Goal: Task Accomplishment & Management: Manage account settings

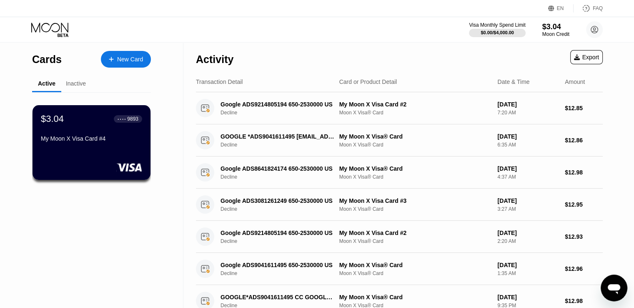
click at [82, 86] on div "Inactive" at bounding box center [76, 83] width 20 height 7
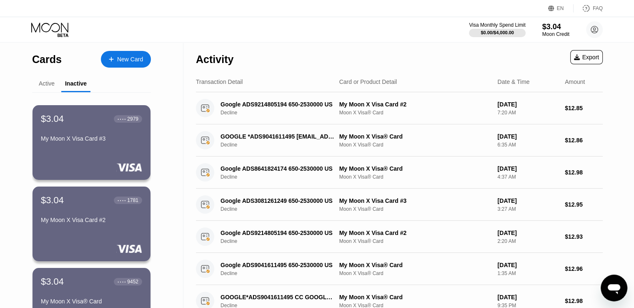
click at [50, 85] on div "Active" at bounding box center [47, 83] width 16 height 7
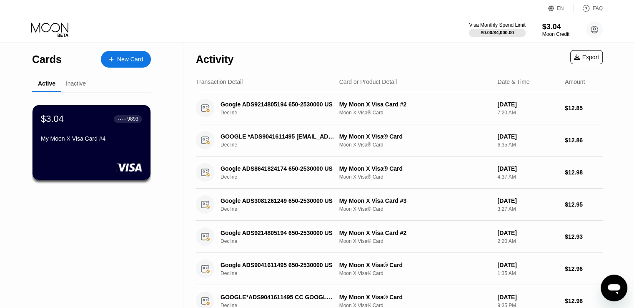
click at [77, 87] on div "Inactive" at bounding box center [76, 83] width 20 height 7
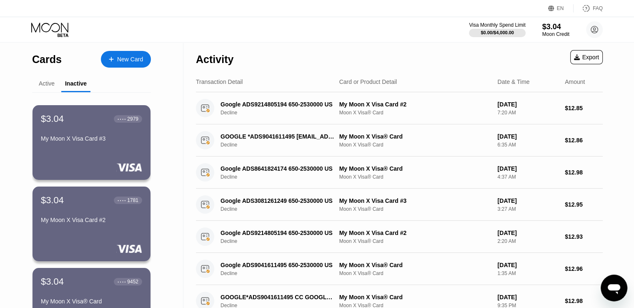
click at [44, 82] on div "Active" at bounding box center [47, 83] width 16 height 7
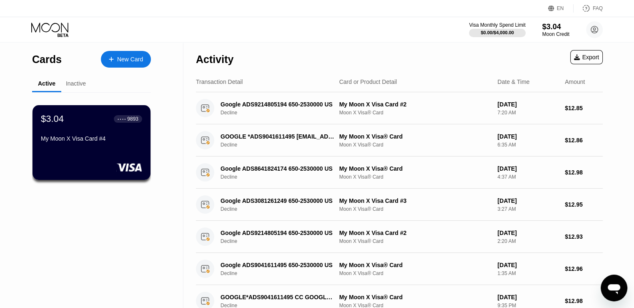
click at [74, 84] on div "Inactive" at bounding box center [76, 83] width 20 height 7
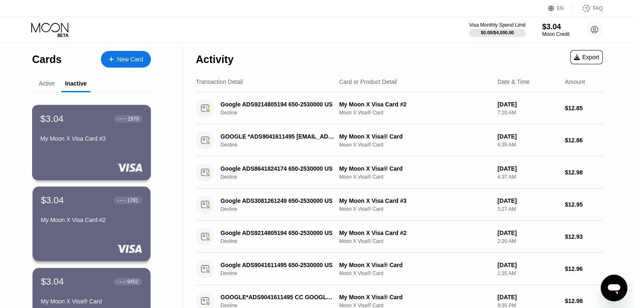
click at [83, 142] on div "My Moon X Visa Card #3" at bounding box center [91, 138] width 102 height 7
click at [83, 223] on div "My Moon X Visa Card #2" at bounding box center [91, 219] width 102 height 7
click at [70, 216] on div "$3.04 ● ● ● ● 1781 My Moon X Visa Card #2" at bounding box center [91, 210] width 102 height 32
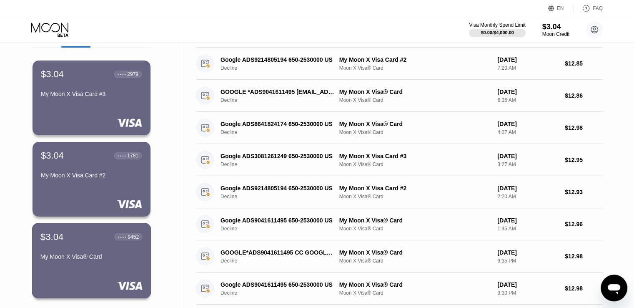
scroll to position [83, 0]
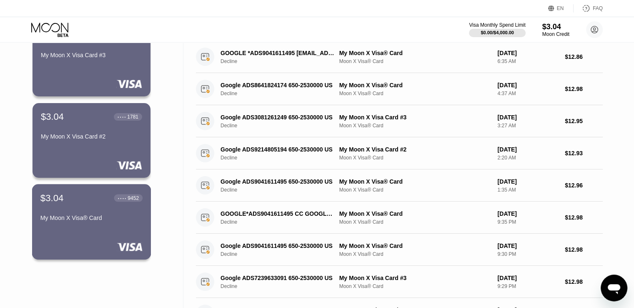
click at [83, 218] on div "My Moon X Visa® Card" at bounding box center [91, 217] width 102 height 7
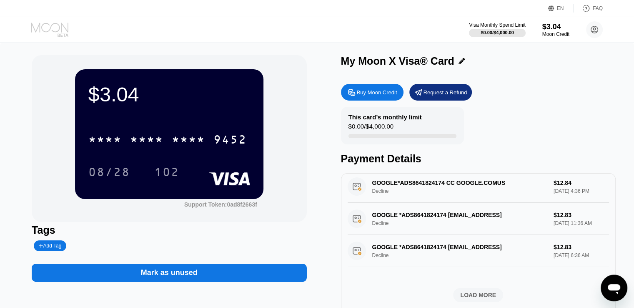
click at [43, 27] on icon at bounding box center [50, 30] width 39 height 15
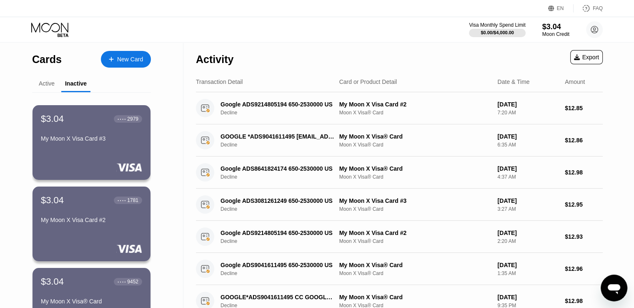
click at [46, 85] on div "Active" at bounding box center [47, 83] width 16 height 7
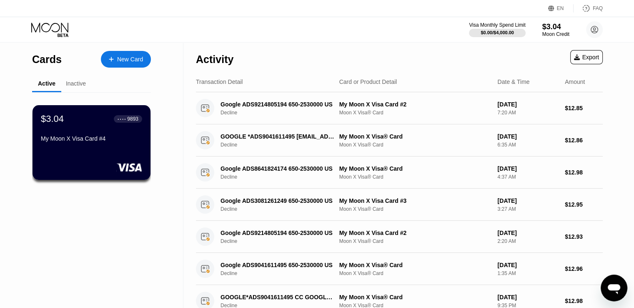
click at [77, 82] on div "Inactive" at bounding box center [76, 83] width 20 height 7
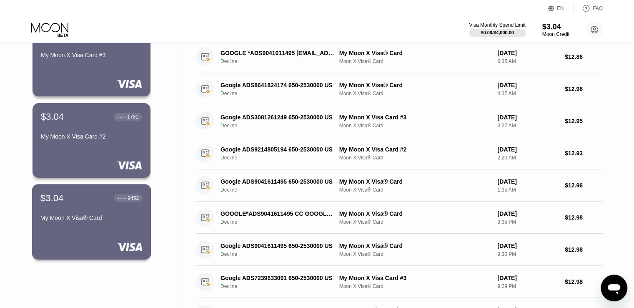
scroll to position [42, 0]
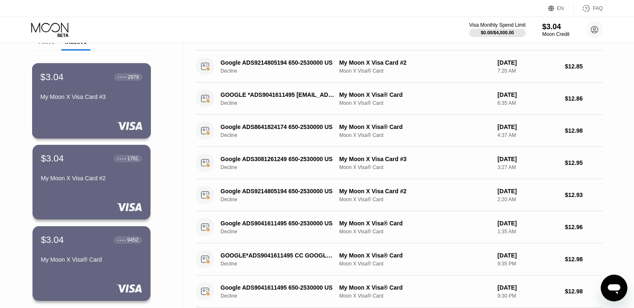
click at [95, 97] on div "My Moon X Visa Card #3" at bounding box center [91, 96] width 102 height 7
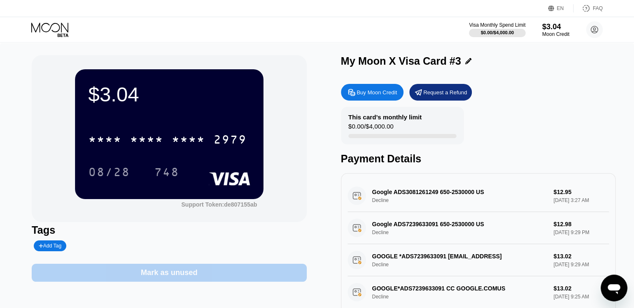
click at [159, 277] on div "Mark as unused" at bounding box center [169, 273] width 57 height 10
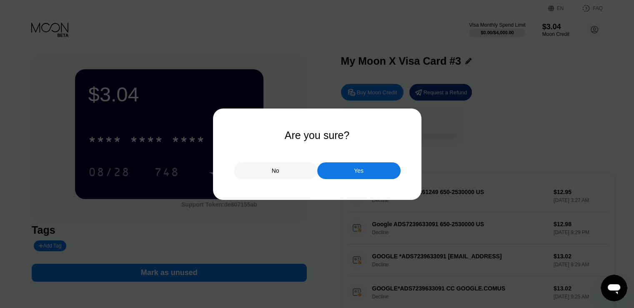
click at [366, 168] on div "Yes" at bounding box center [358, 170] width 83 height 17
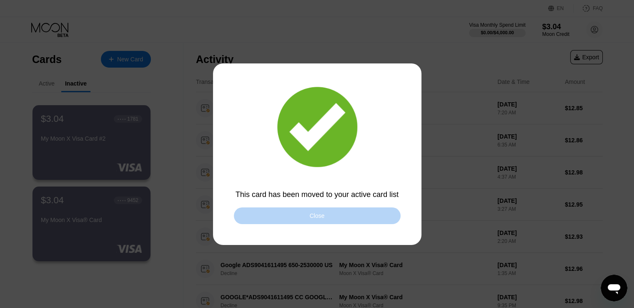
drag, startPoint x: 317, startPoint y: 214, endPoint x: 205, endPoint y: 200, distance: 112.6
click at [317, 213] on div "Close" at bounding box center [317, 215] width 15 height 7
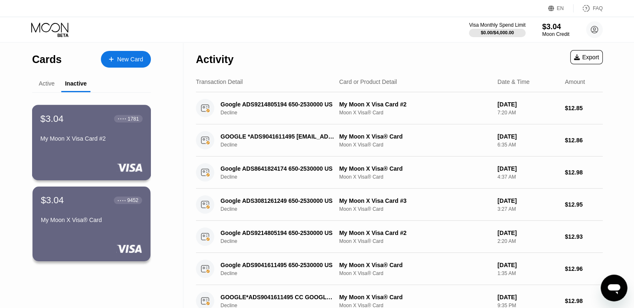
click at [88, 140] on div "My Moon X Visa Card #2" at bounding box center [91, 138] width 102 height 7
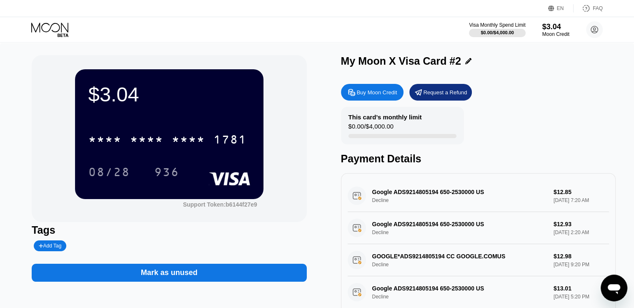
click at [207, 281] on div "Mark as unused" at bounding box center [169, 272] width 275 height 18
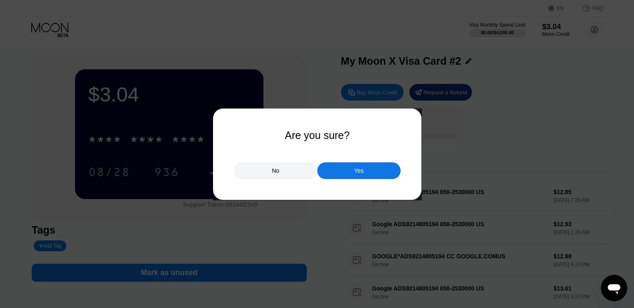
click at [368, 172] on div "Yes" at bounding box center [358, 170] width 83 height 17
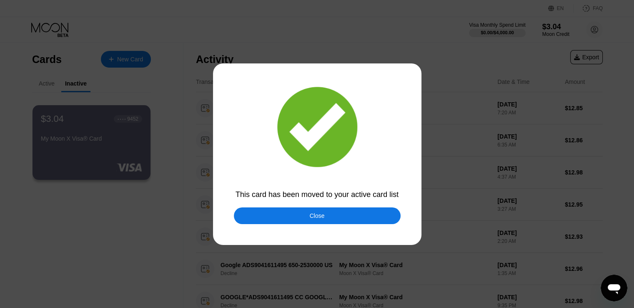
click at [358, 218] on div "Close" at bounding box center [317, 215] width 167 height 17
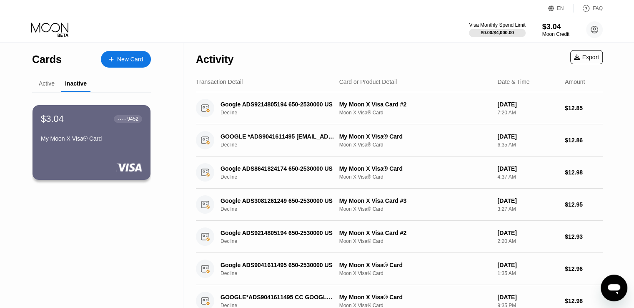
click at [88, 136] on div "$3.04 ● ● ● ● 9452 My Moon X Visa® Card" at bounding box center [91, 129] width 101 height 32
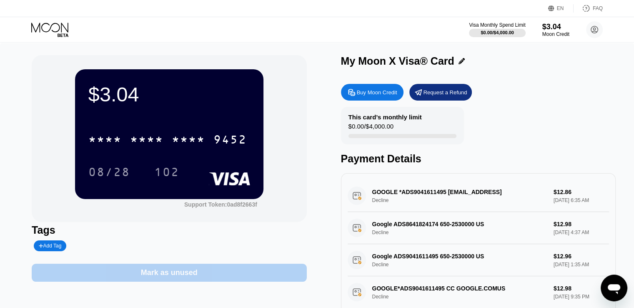
click at [195, 277] on div "Mark as unused" at bounding box center [169, 273] width 57 height 10
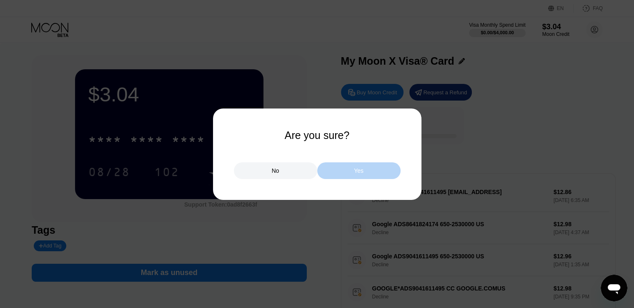
click at [357, 165] on div "Yes" at bounding box center [358, 170] width 83 height 17
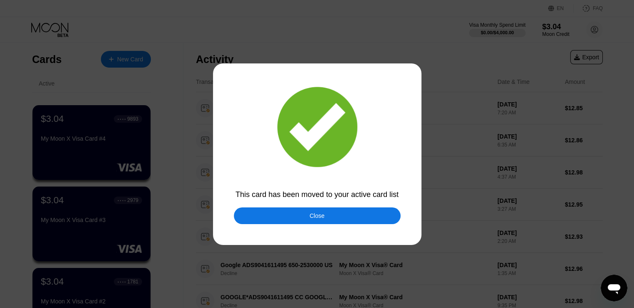
click at [328, 213] on div "Close" at bounding box center [317, 215] width 167 height 17
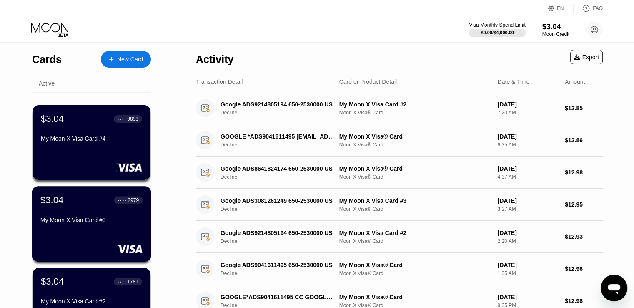
click at [78, 216] on div "$3.04 ● ● ● ● 2979 My Moon X Visa Card #3" at bounding box center [91, 210] width 102 height 32
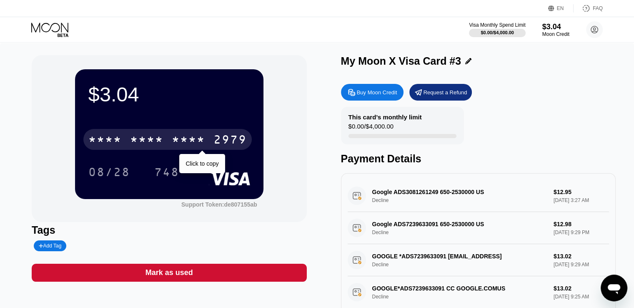
click at [168, 133] on div "* * * * * * * * * * * * 2979" at bounding box center [167, 139] width 168 height 21
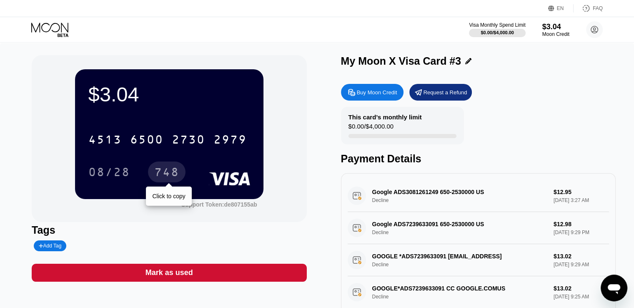
click at [168, 177] on div "748" at bounding box center [166, 172] width 25 height 13
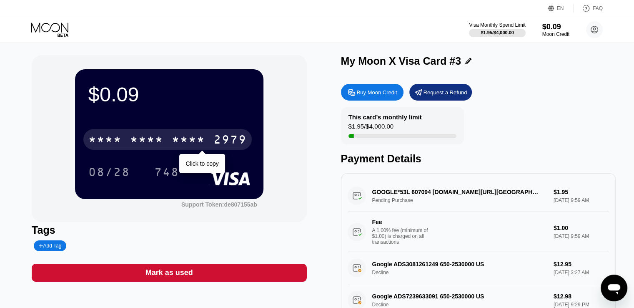
click at [210, 145] on div "* * * * * * * * * * * * 2979" at bounding box center [167, 139] width 168 height 21
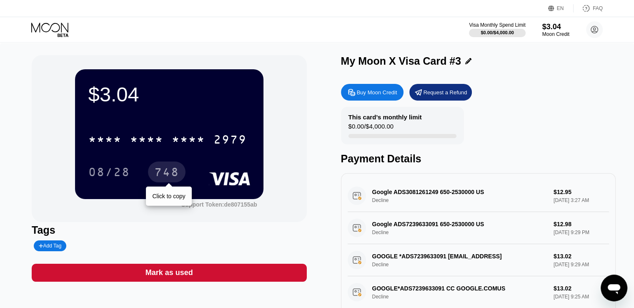
click at [171, 175] on div "748" at bounding box center [166, 172] width 25 height 13
click at [63, 30] on icon at bounding box center [50, 30] width 39 height 15
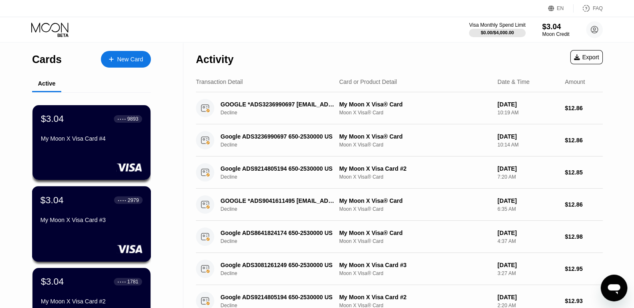
click at [83, 214] on div "$3.04 ● ● ● ● 2979 My Moon X Visa Card #3" at bounding box center [91, 210] width 102 height 32
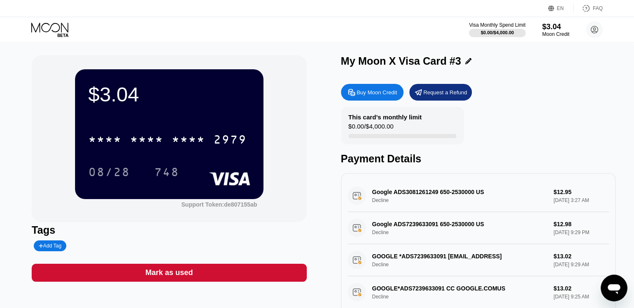
click at [54, 23] on icon at bounding box center [49, 28] width 37 height 10
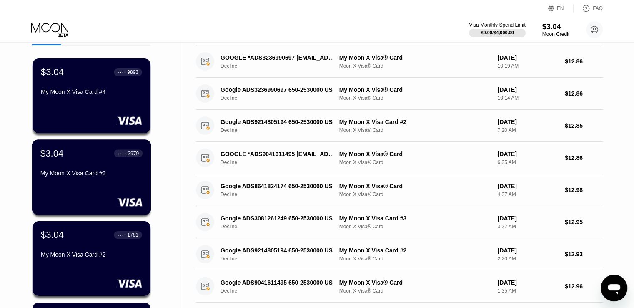
scroll to position [83, 0]
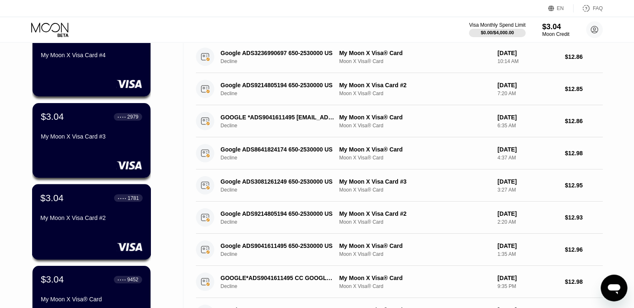
click at [87, 216] on div "My Moon X Visa Card #2" at bounding box center [91, 217] width 102 height 7
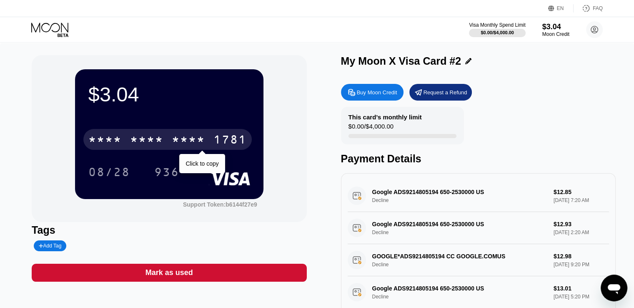
click at [217, 143] on div "1781" at bounding box center [229, 140] width 33 height 13
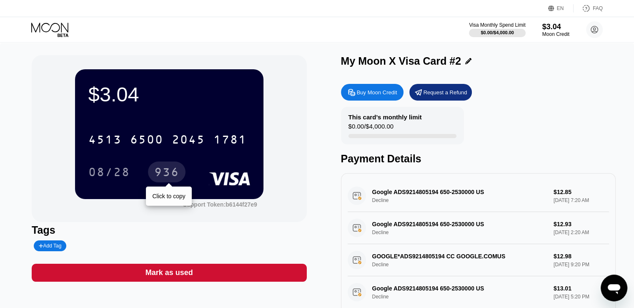
click at [167, 172] on div "936" at bounding box center [166, 172] width 25 height 13
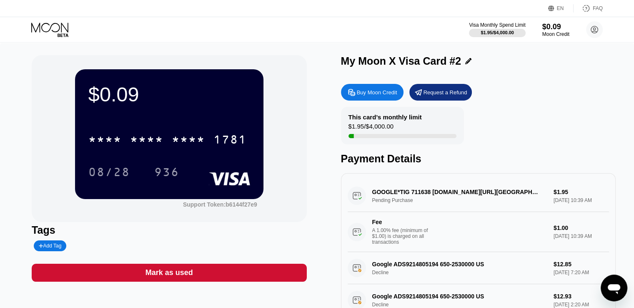
click at [54, 25] on icon at bounding box center [50, 30] width 39 height 15
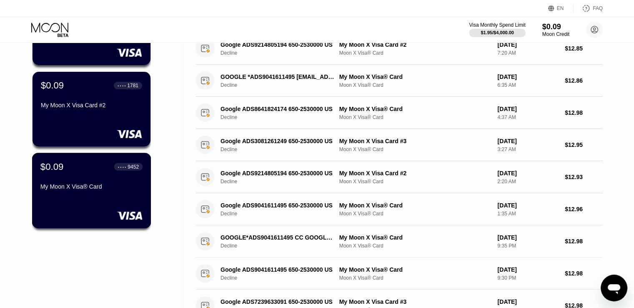
scroll to position [208, 0]
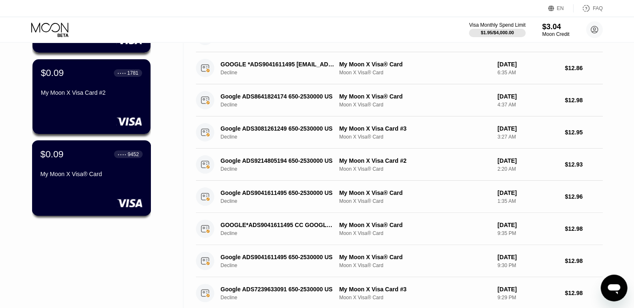
click at [88, 170] on div "$0.09 ● ● ● ● 9452 My Moon X Visa® Card" at bounding box center [91, 164] width 102 height 32
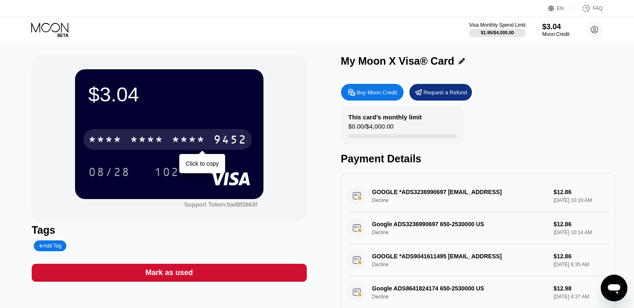
click at [228, 144] on div "9452" at bounding box center [229, 140] width 33 height 13
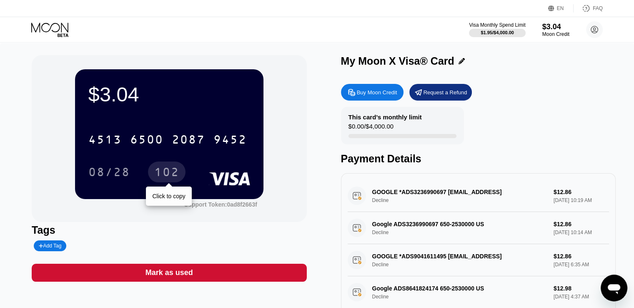
click at [168, 170] on div "102" at bounding box center [166, 172] width 25 height 13
